Goal: Ask a question

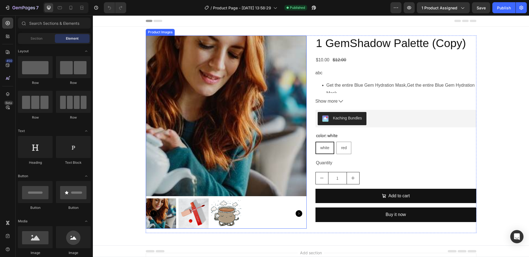
scroll to position [53, 0]
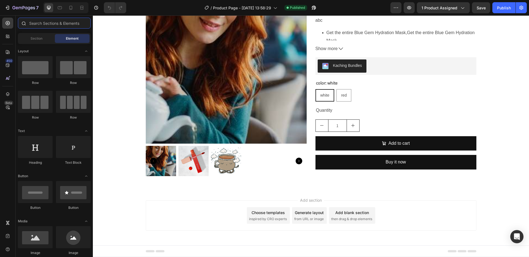
click at [54, 18] on input "text" at bounding box center [54, 23] width 73 height 11
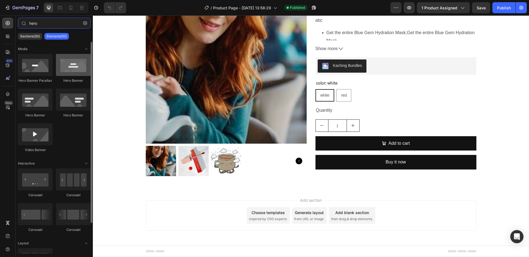
type input "hero"
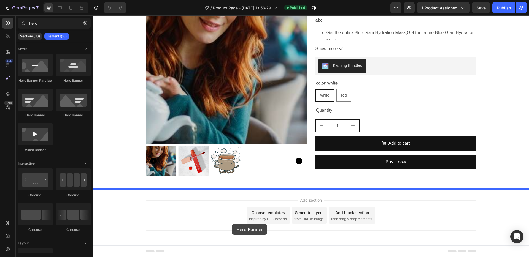
drag, startPoint x: 160, startPoint y: 80, endPoint x: 232, endPoint y: 225, distance: 161.2
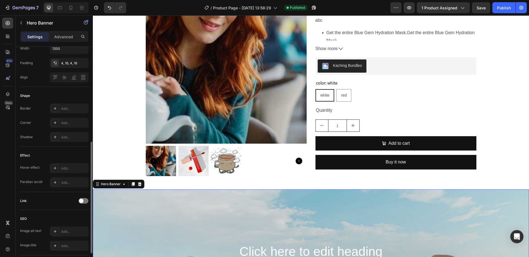
scroll to position [232, 0]
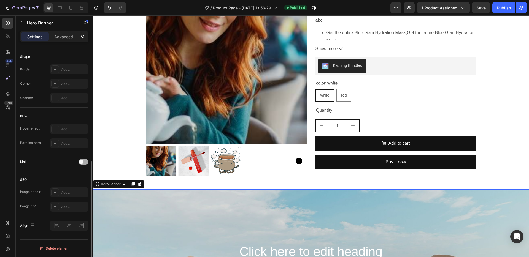
click at [83, 164] on div at bounding box center [84, 162] width 10 height 6
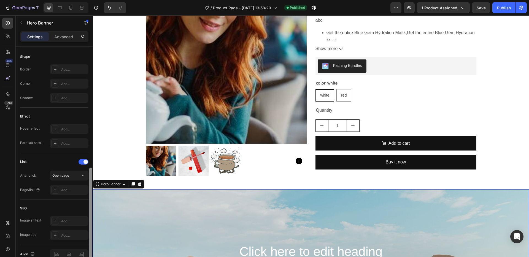
scroll to position [241, 0]
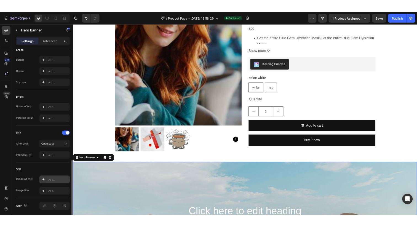
scroll to position [261, 0]
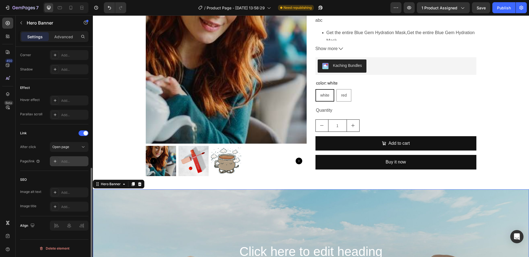
click at [67, 161] on div "Add..." at bounding box center [74, 161] width 26 height 5
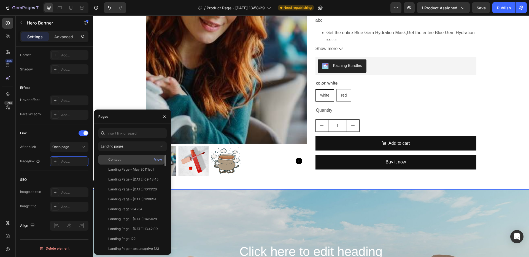
click at [131, 158] on div "Contact" at bounding box center [132, 159] width 62 height 5
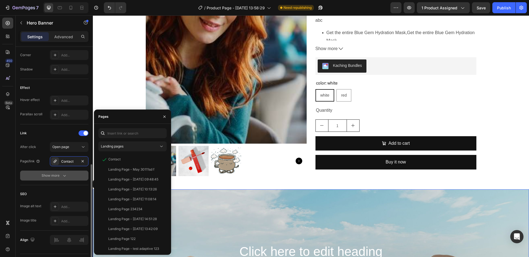
click at [60, 177] on div "Show more" at bounding box center [55, 176] width 26 height 6
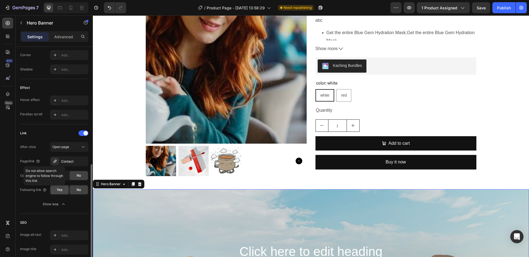
click at [64, 192] on div "Yes" at bounding box center [59, 190] width 18 height 9
click at [74, 190] on div "No" at bounding box center [79, 190] width 18 height 9
